Goal: Task Accomplishment & Management: Use online tool/utility

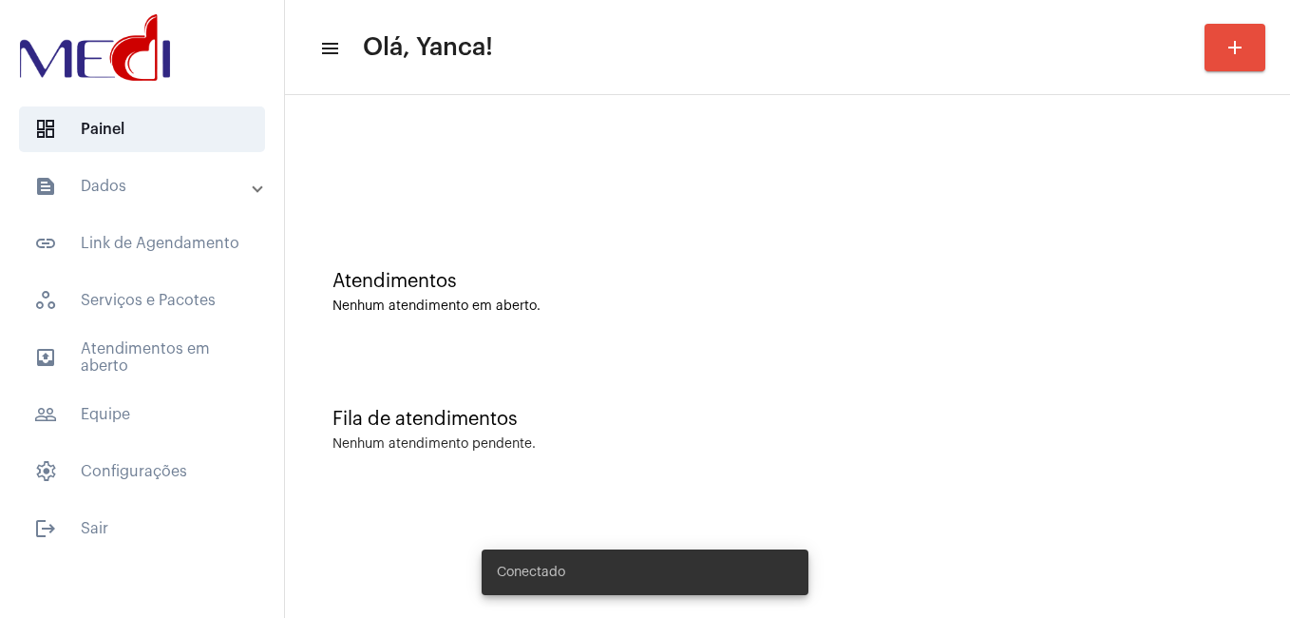
click at [176, 193] on mat-panel-title "text_snippet_outlined Dados" at bounding box center [143, 186] width 219 height 23
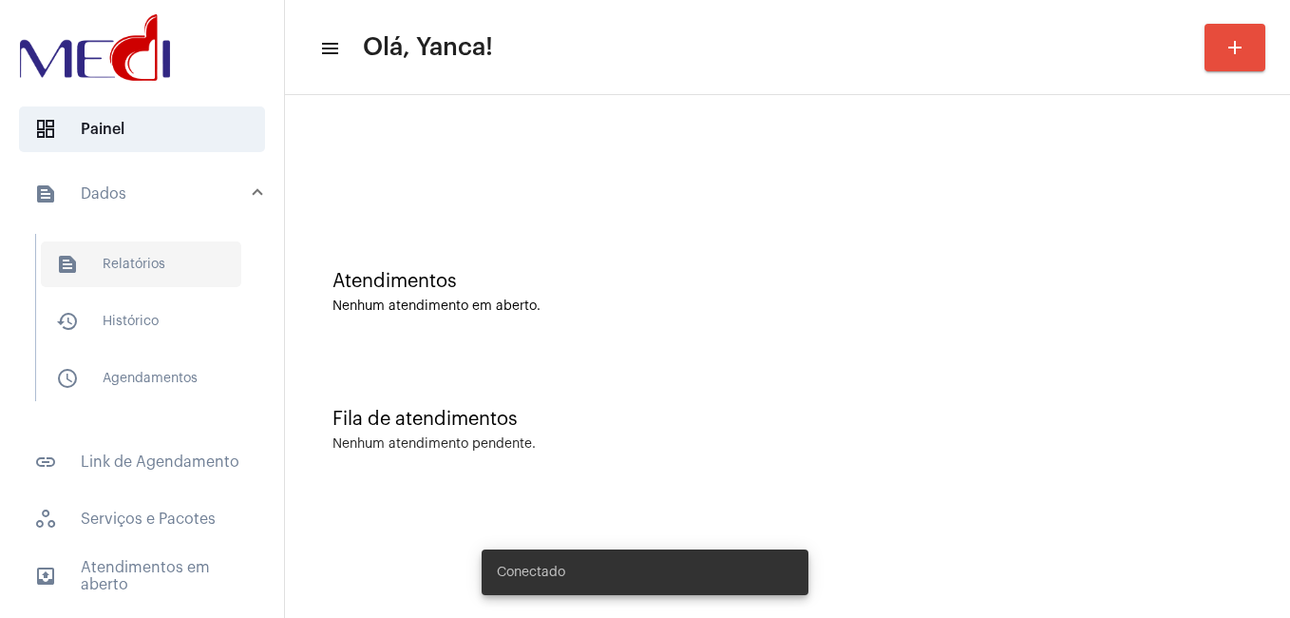
click at [140, 265] on span "text_snippet_outlined Relatórios" at bounding box center [141, 264] width 200 height 46
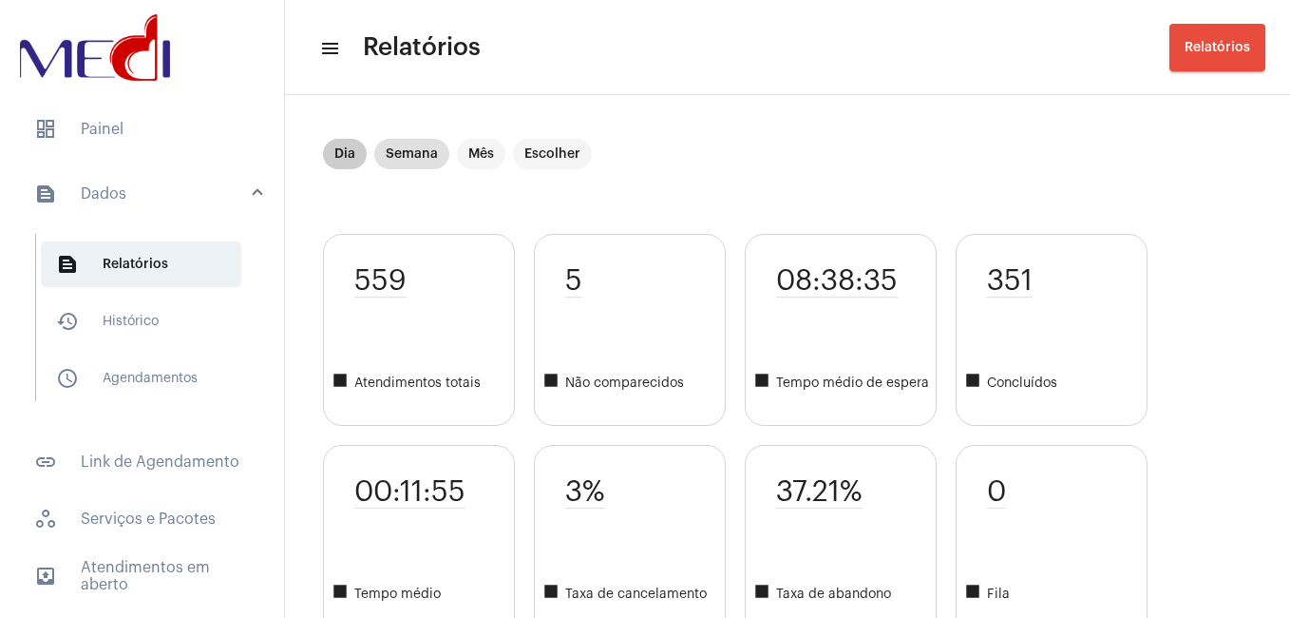
click at [345, 147] on mat-chip "Dia" at bounding box center [345, 154] width 44 height 30
click at [341, 152] on mat-chip "Dia" at bounding box center [345, 154] width 44 height 30
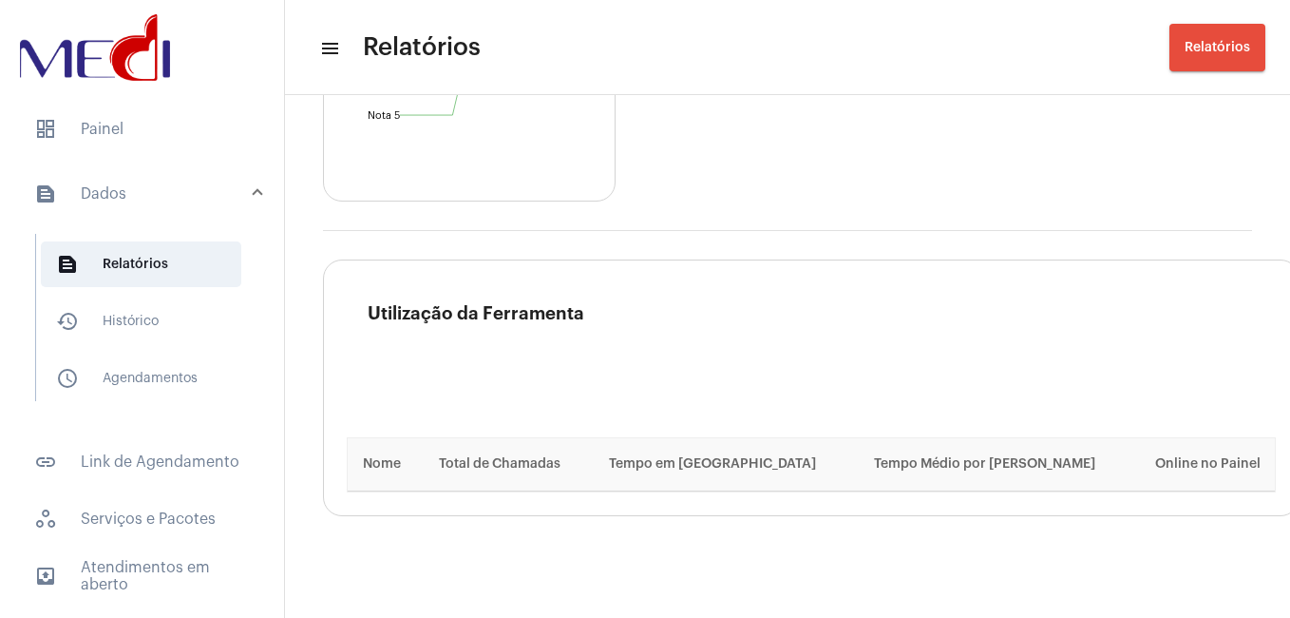
scroll to position [2742, 0]
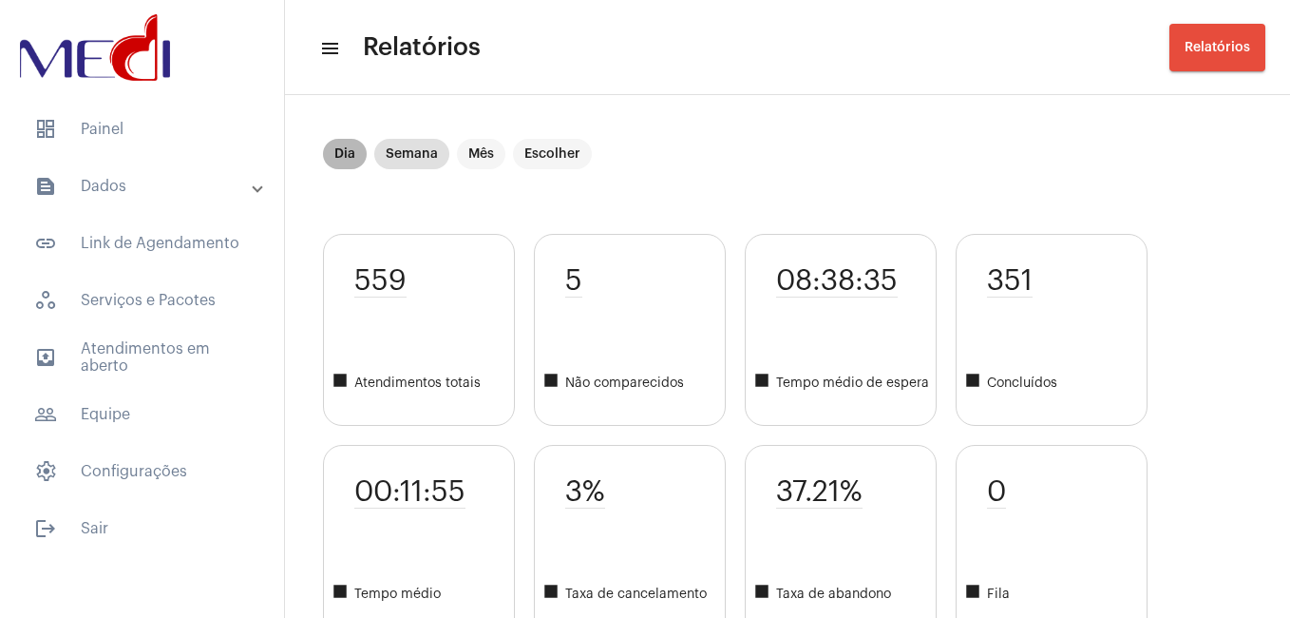
click at [340, 162] on mat-chip "Dia" at bounding box center [345, 154] width 44 height 30
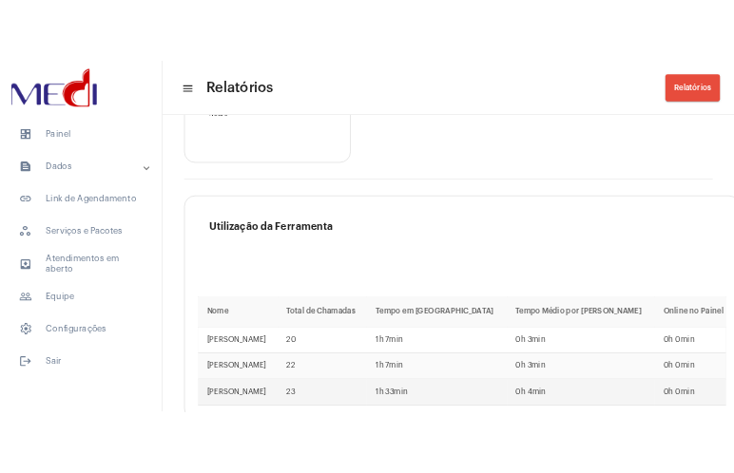
scroll to position [2594, 0]
